Goal: Transaction & Acquisition: Obtain resource

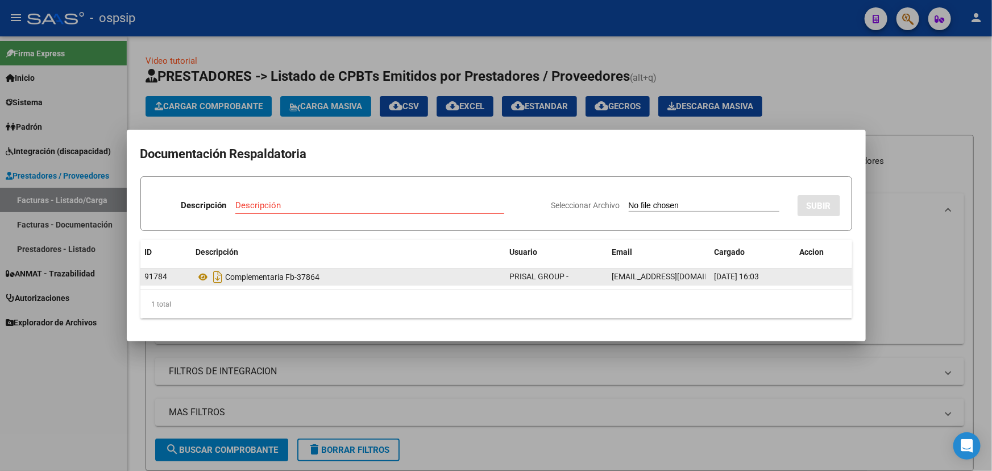
scroll to position [153, 0]
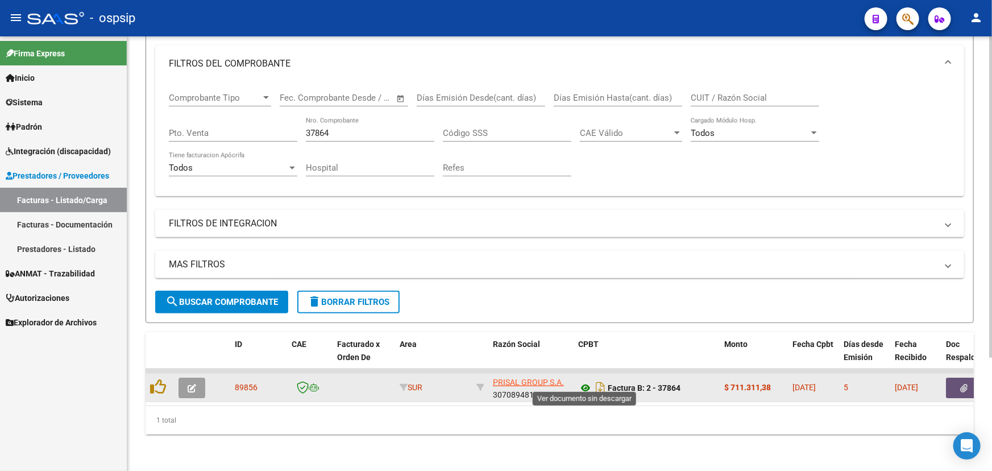
click at [584, 381] on icon at bounding box center [585, 388] width 15 height 14
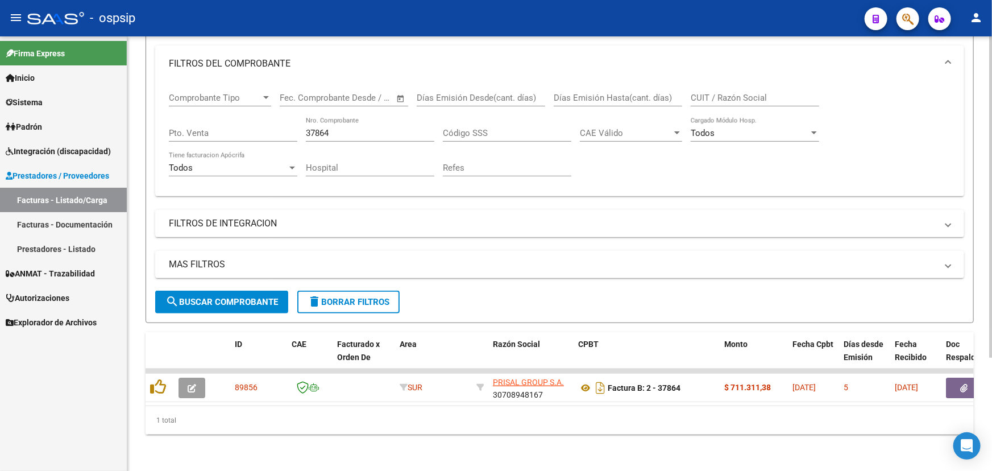
click at [316, 130] on input "37864" at bounding box center [370, 133] width 128 height 10
click at [314, 130] on input "37864" at bounding box center [370, 133] width 128 height 10
click at [313, 128] on input "37864" at bounding box center [370, 133] width 128 height 10
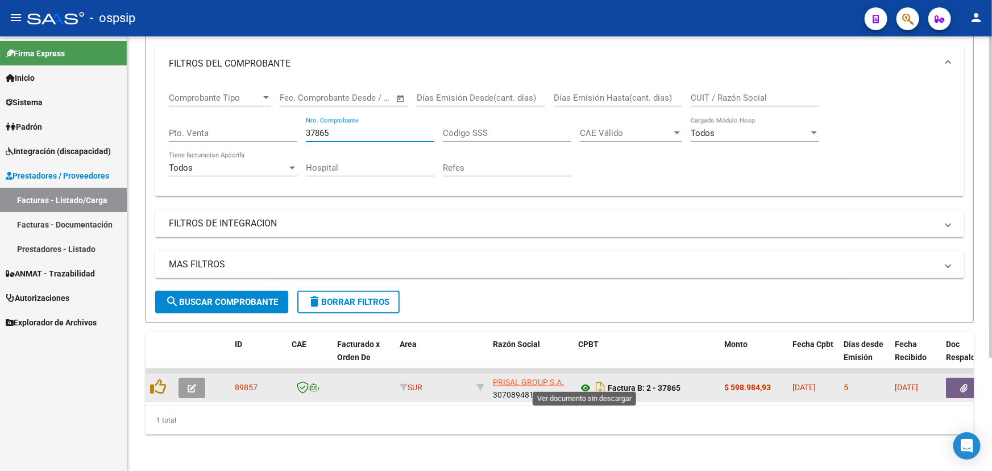
click at [586, 382] on icon at bounding box center [585, 388] width 15 height 14
click at [955, 377] on button "button" at bounding box center [964, 387] width 36 height 20
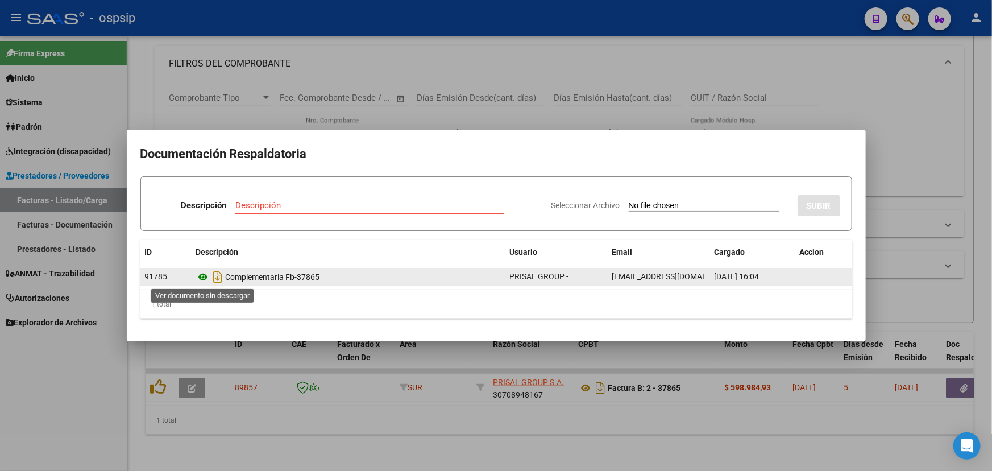
click at [200, 275] on icon at bounding box center [203, 277] width 15 height 14
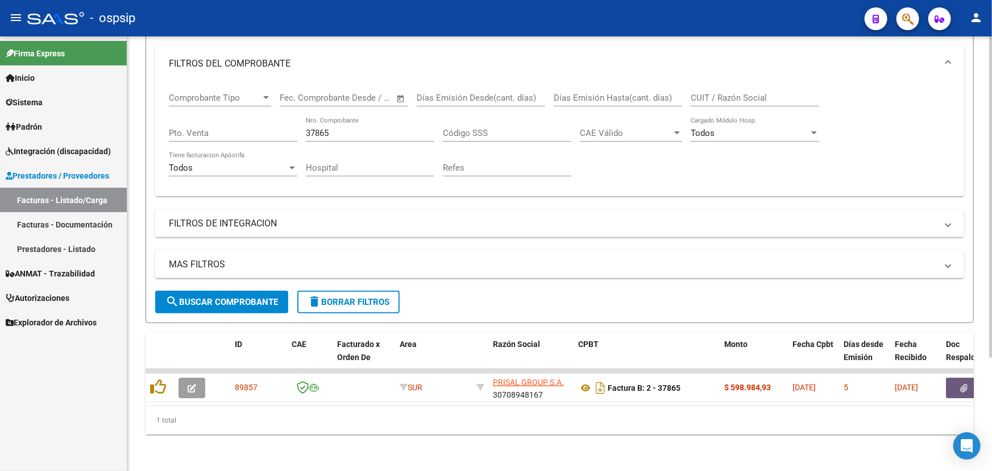
click at [323, 128] on input "37865" at bounding box center [370, 133] width 128 height 10
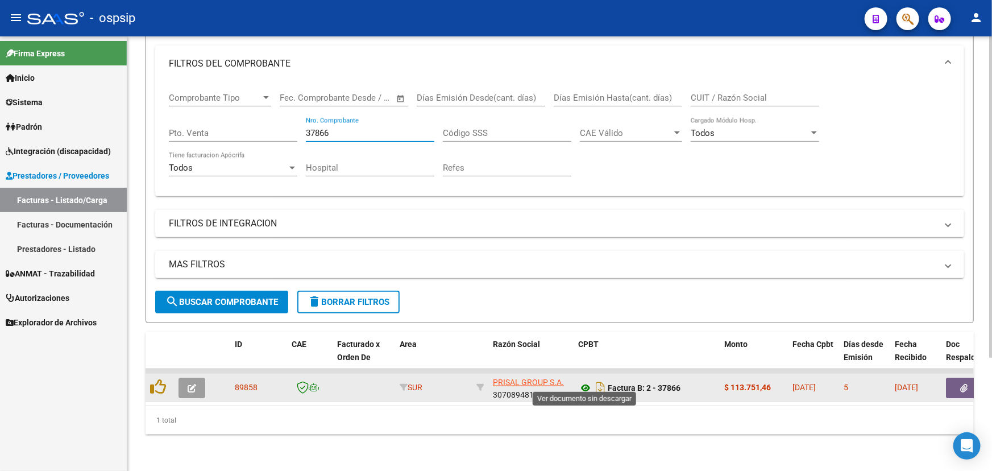
type input "37866"
click at [584, 381] on icon at bounding box center [585, 388] width 15 height 14
click at [951, 377] on button "button" at bounding box center [964, 387] width 36 height 20
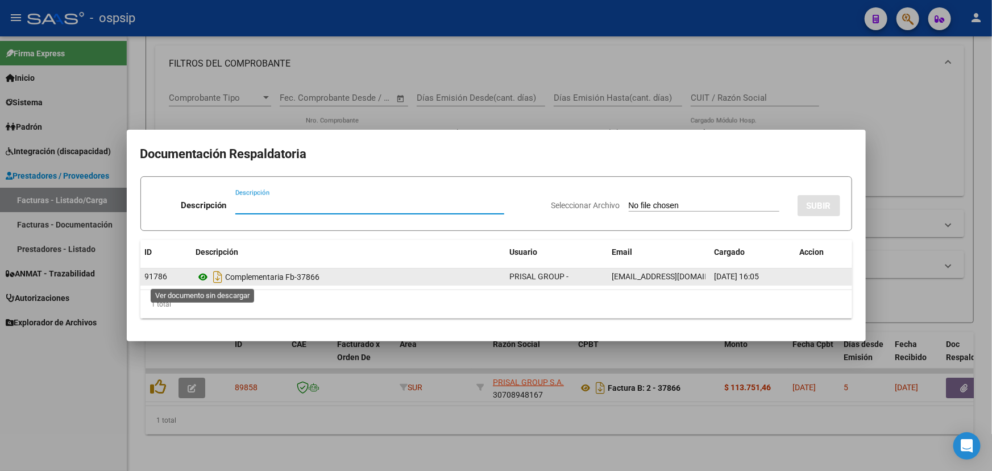
click at [207, 274] on icon at bounding box center [203, 277] width 15 height 14
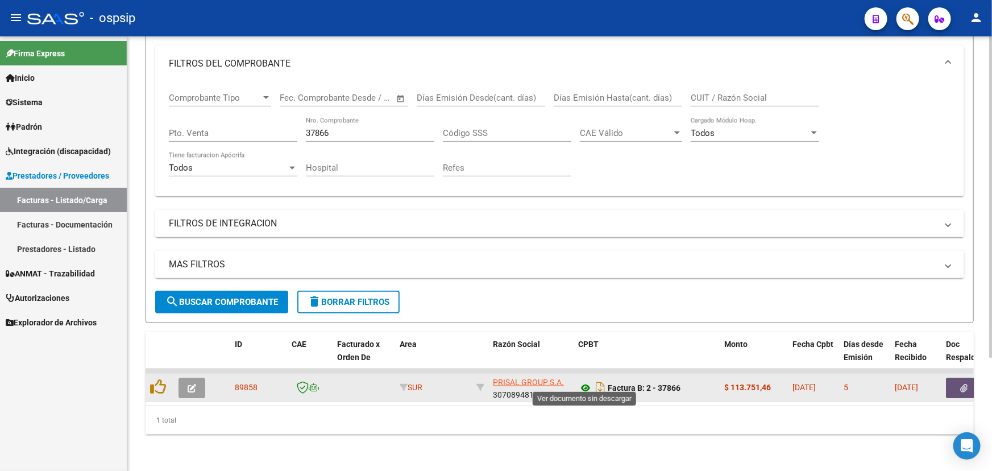
click at [585, 381] on icon at bounding box center [585, 388] width 15 height 14
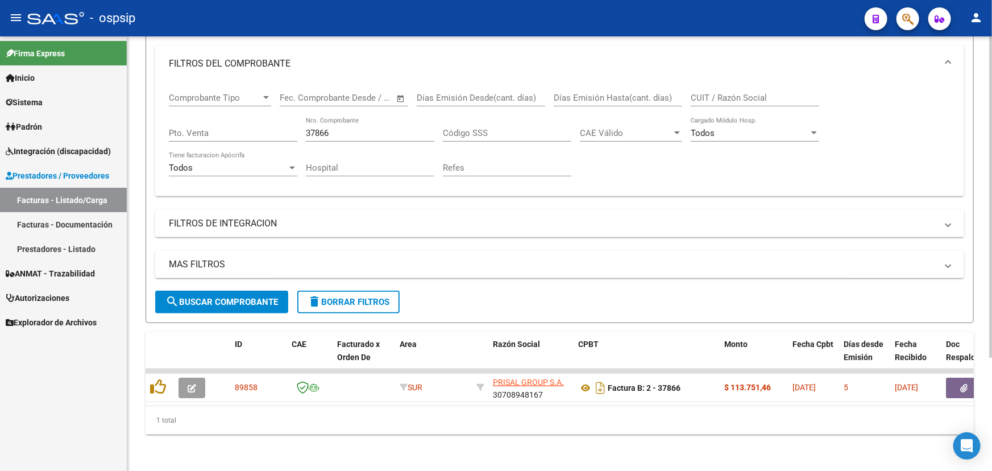
click at [324, 128] on input "37866" at bounding box center [370, 133] width 128 height 10
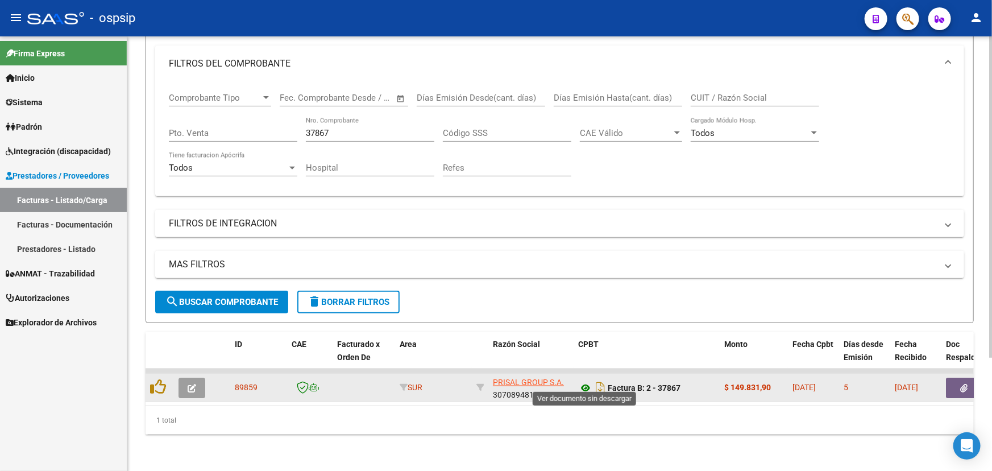
click at [583, 381] on icon at bounding box center [585, 388] width 15 height 14
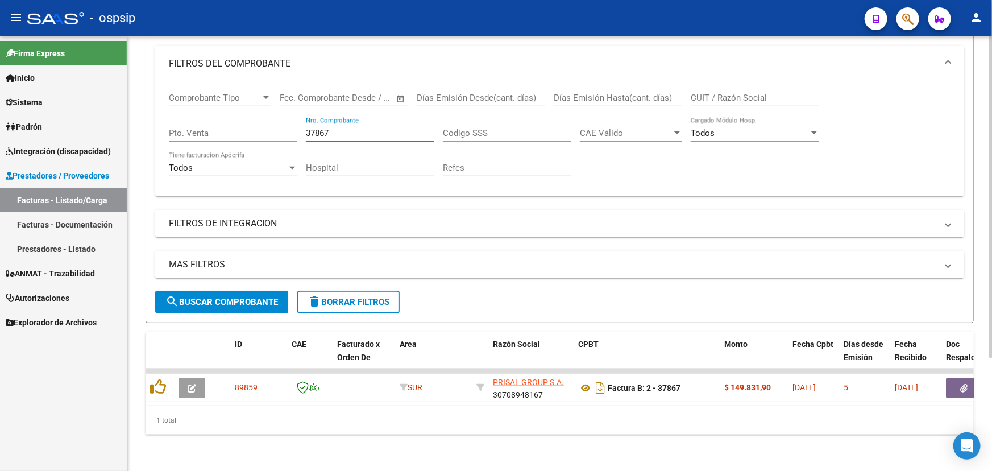
click at [318, 128] on input "37867" at bounding box center [370, 133] width 128 height 10
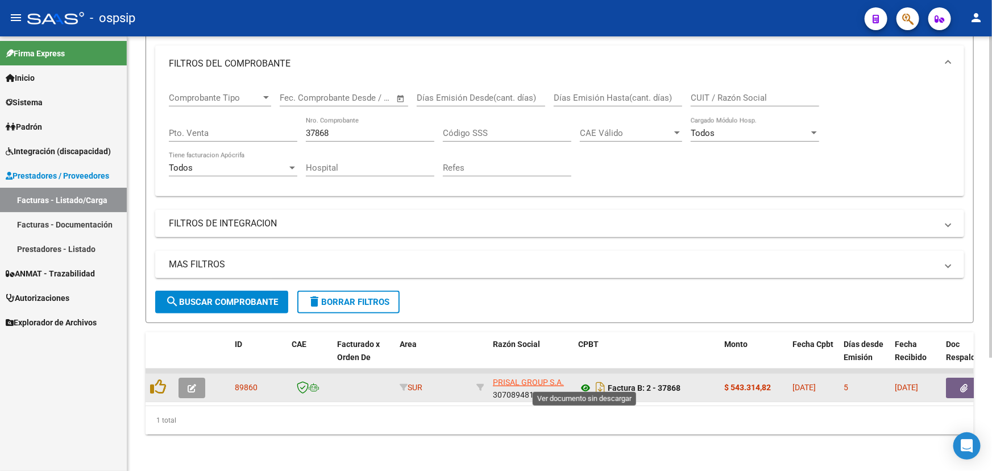
click at [586, 381] on icon at bounding box center [585, 388] width 15 height 14
click at [956, 380] on button "button" at bounding box center [964, 387] width 36 height 20
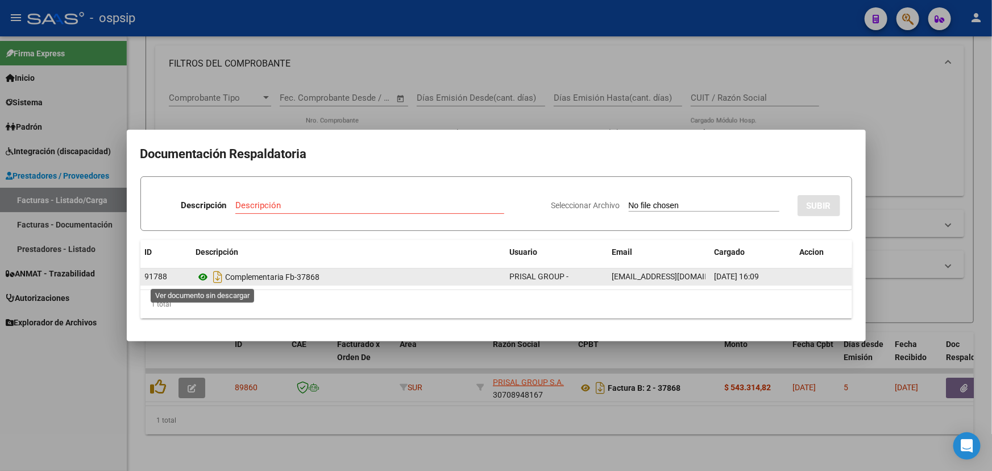
click at [202, 277] on icon at bounding box center [203, 277] width 15 height 14
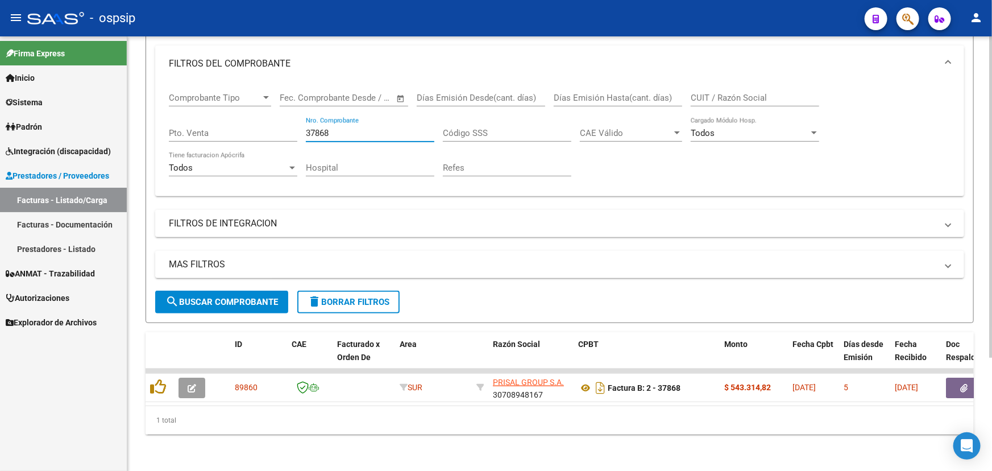
click at [325, 128] on input "37868" at bounding box center [370, 133] width 128 height 10
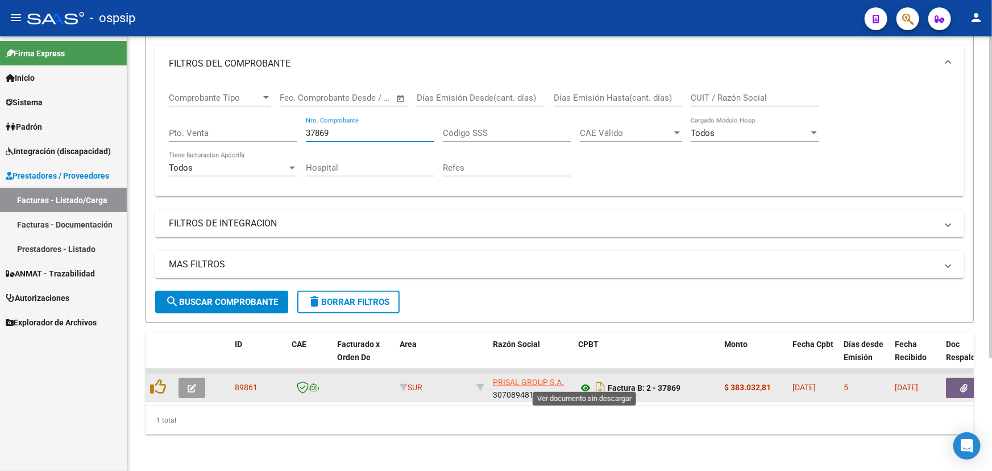
type input "37869"
click at [588, 384] on icon at bounding box center [585, 388] width 15 height 14
click at [962, 384] on icon "button" at bounding box center [964, 388] width 7 height 9
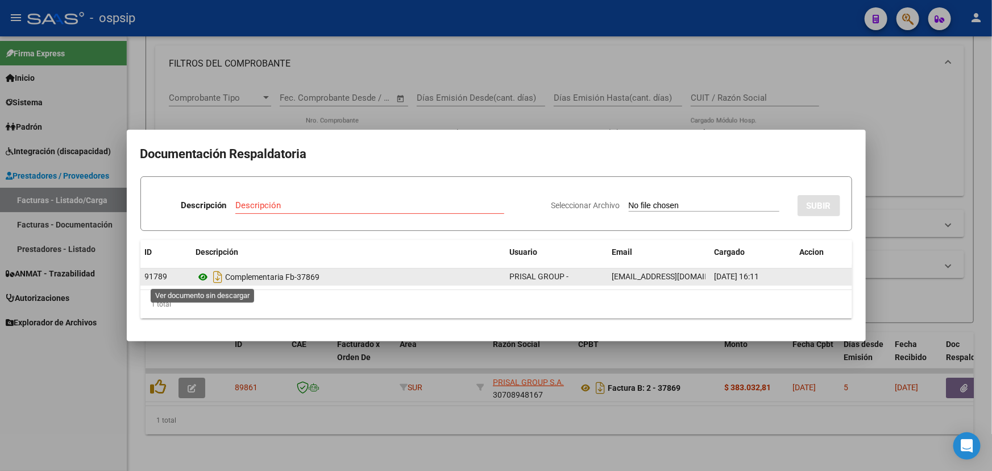
click at [203, 275] on icon at bounding box center [203, 277] width 15 height 14
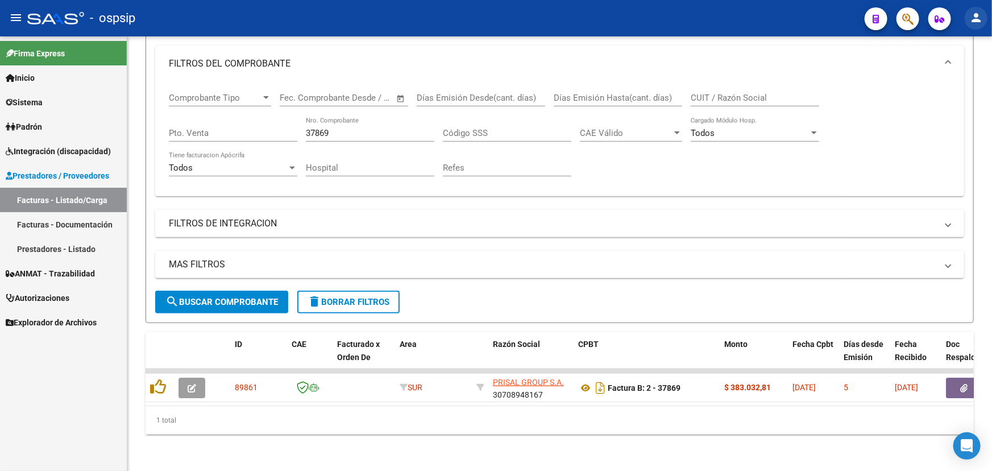
click at [977, 9] on button "person" at bounding box center [975, 18] width 23 height 23
click at [960, 77] on button "exit_to_app Salir" at bounding box center [952, 74] width 69 height 27
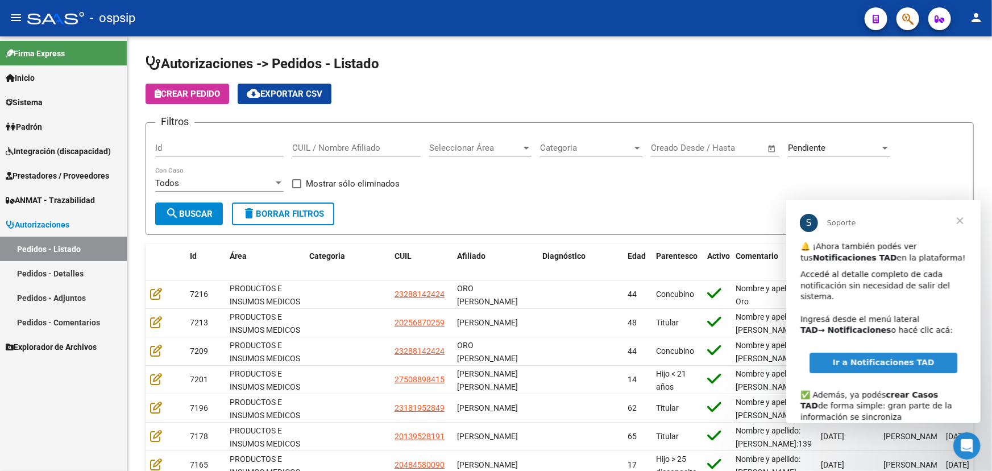
click at [963, 218] on span "Cerrar" at bounding box center [959, 219] width 41 height 41
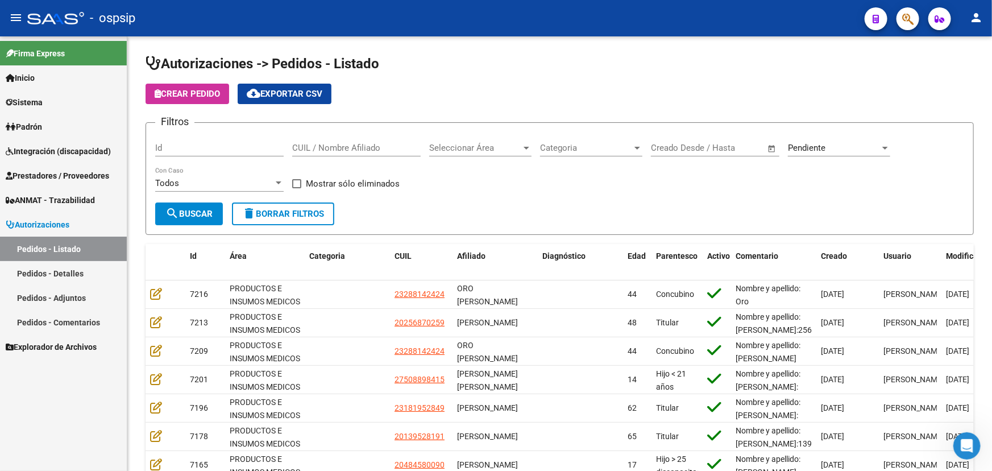
click at [977, 17] on mat-icon "person" at bounding box center [976, 18] width 14 height 14
click at [976, 85] on button "exit_to_app Salir" at bounding box center [952, 74] width 69 height 27
